Goal: Task Accomplishment & Management: Use online tool/utility

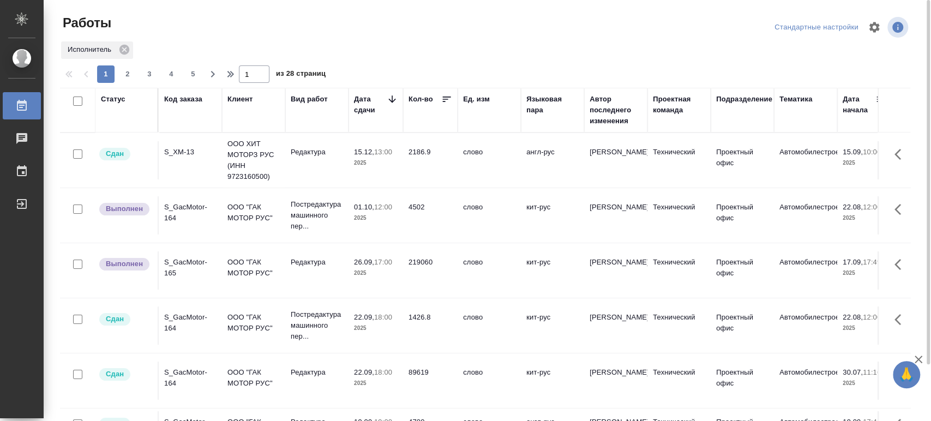
click at [170, 262] on div "S_GacMotor-165" at bounding box center [190, 268] width 52 height 22
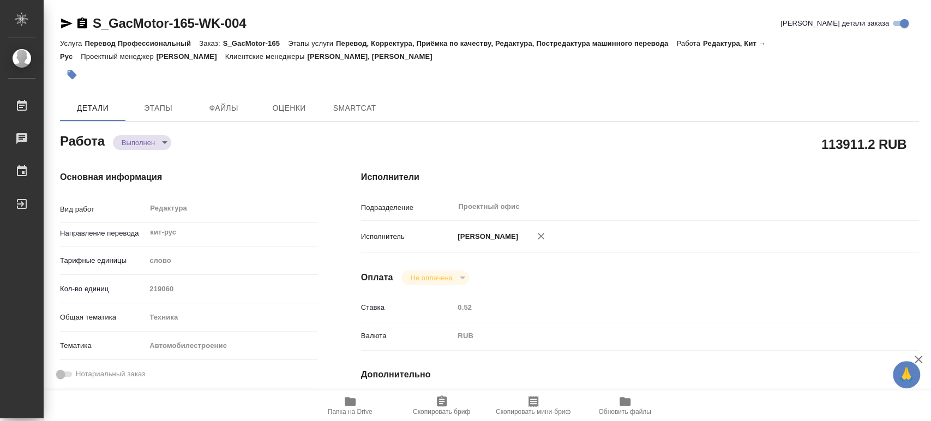
type textarea "x"
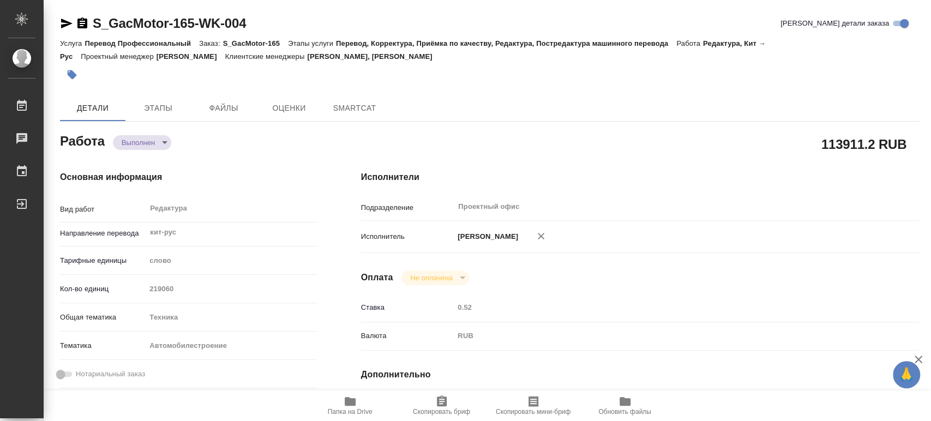
type textarea "x"
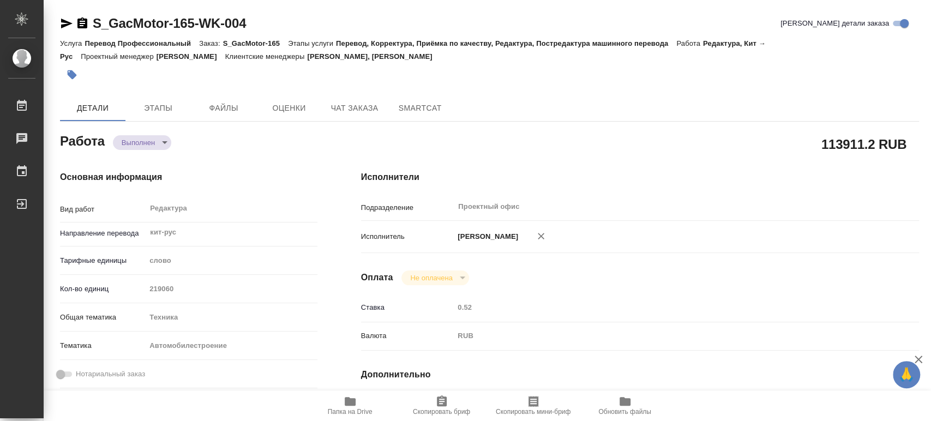
type textarea "x"
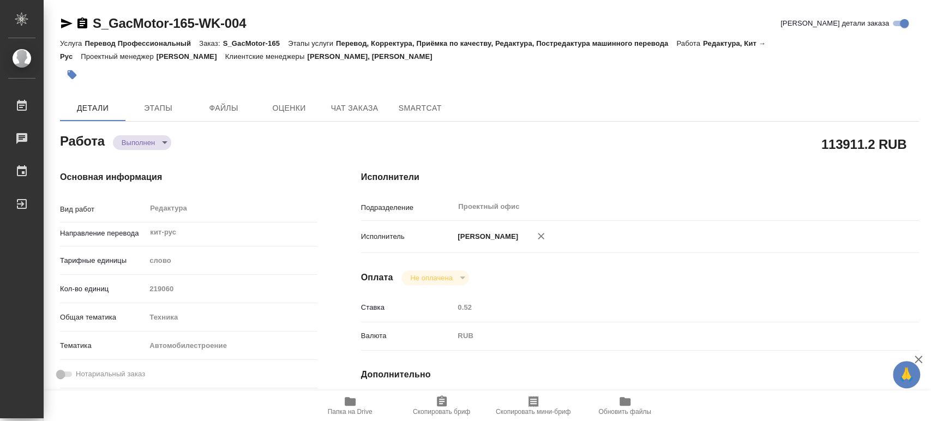
click at [342, 404] on span "Папка на Drive" at bounding box center [350, 405] width 79 height 21
type textarea "x"
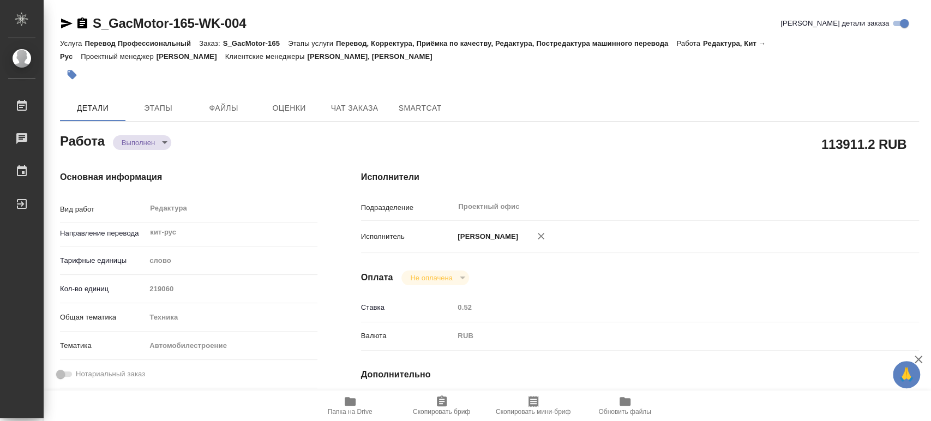
type textarea "x"
